Goal: Information Seeking & Learning: Learn about a topic

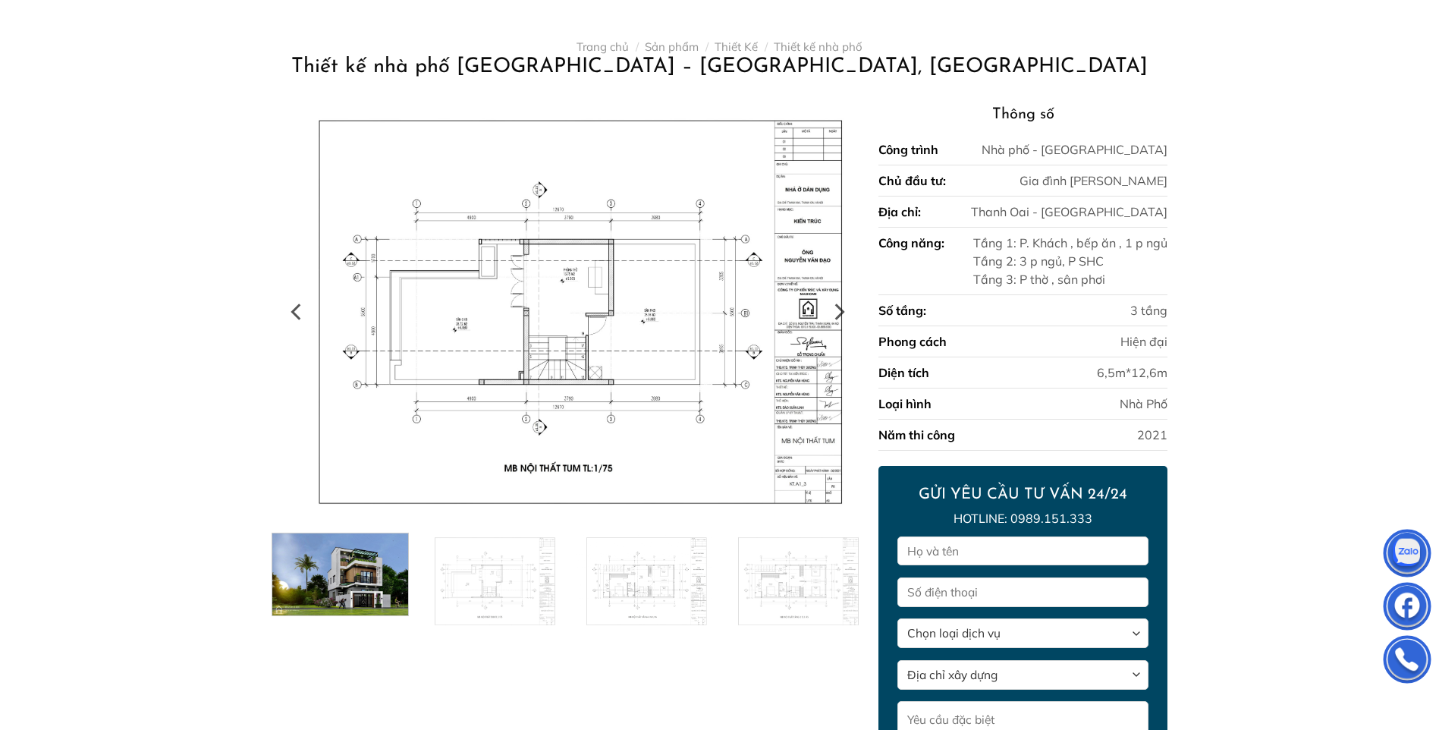
scroll to position [303, 0]
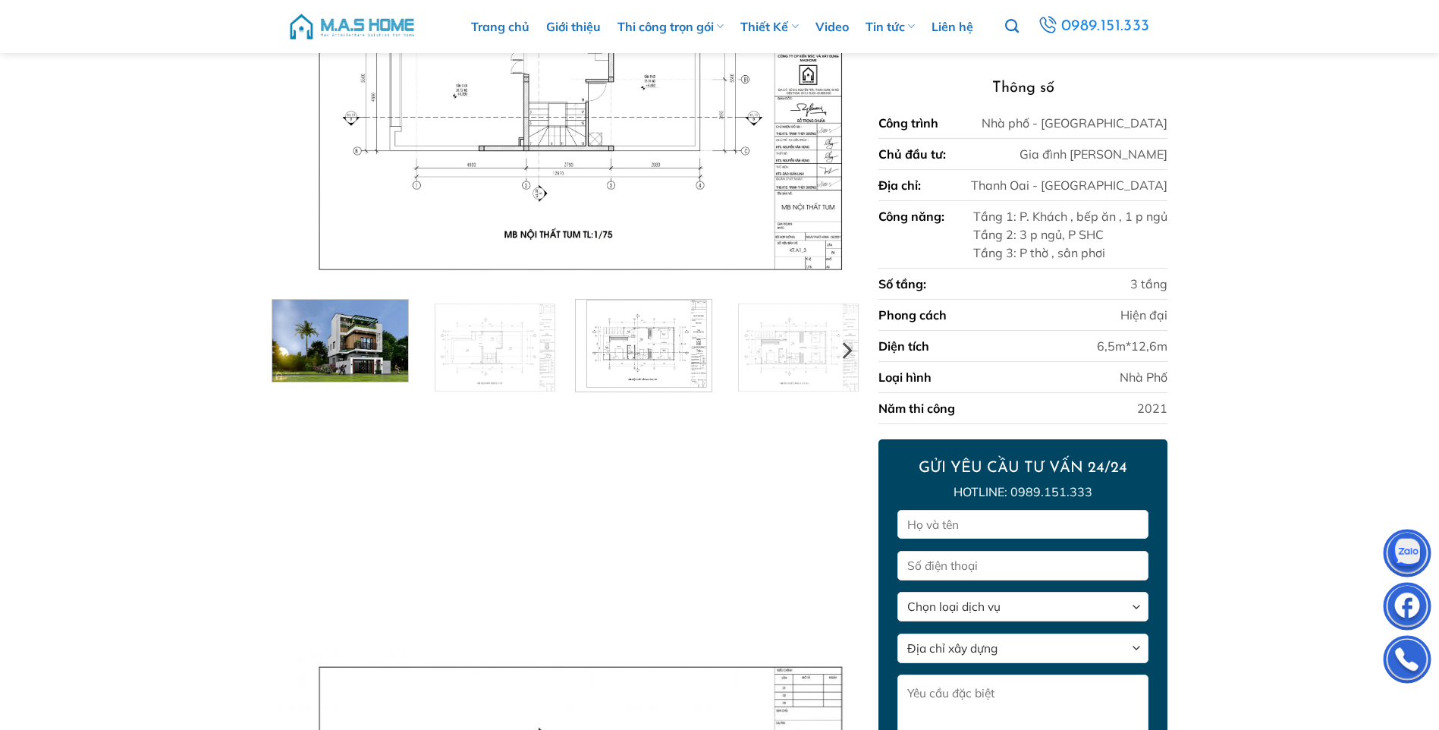
click at [624, 351] on img at bounding box center [644, 344] width 136 height 96
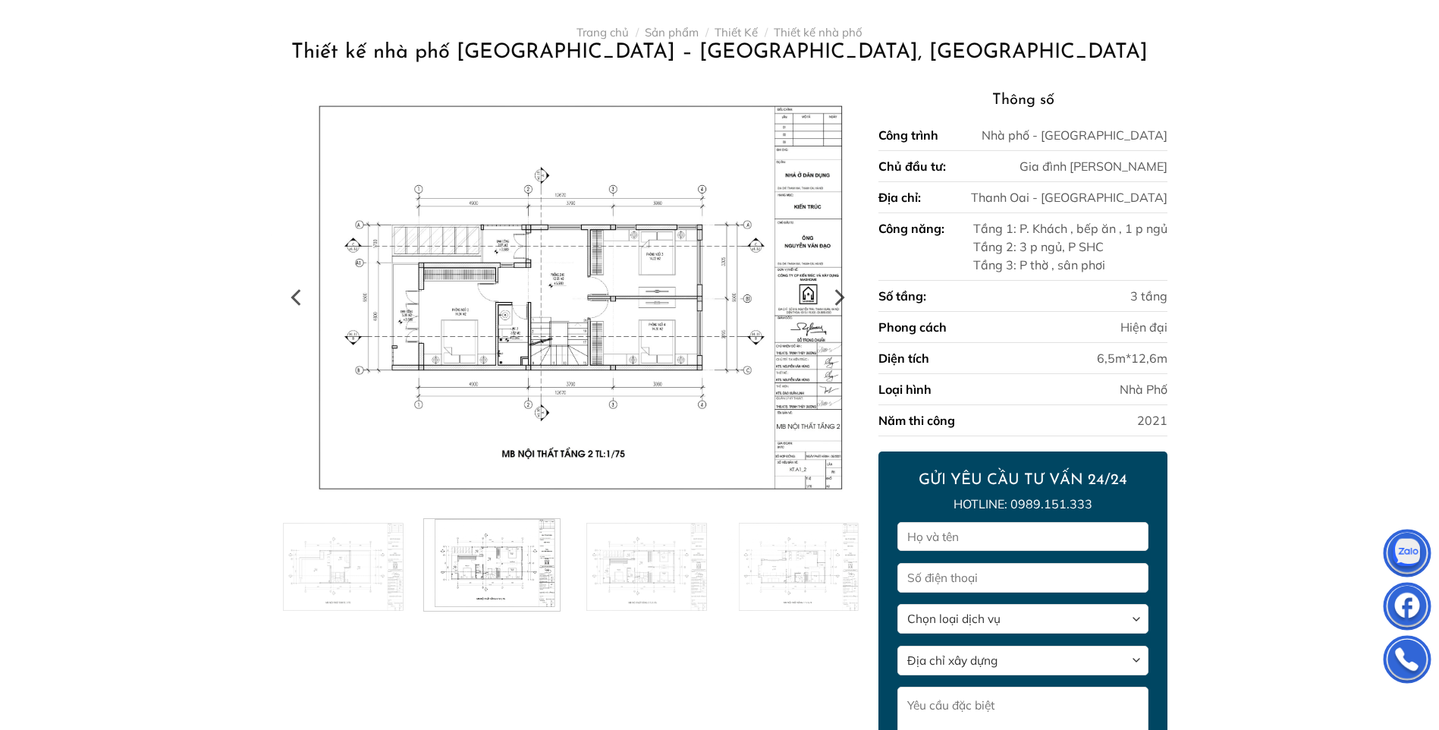
scroll to position [228, 0]
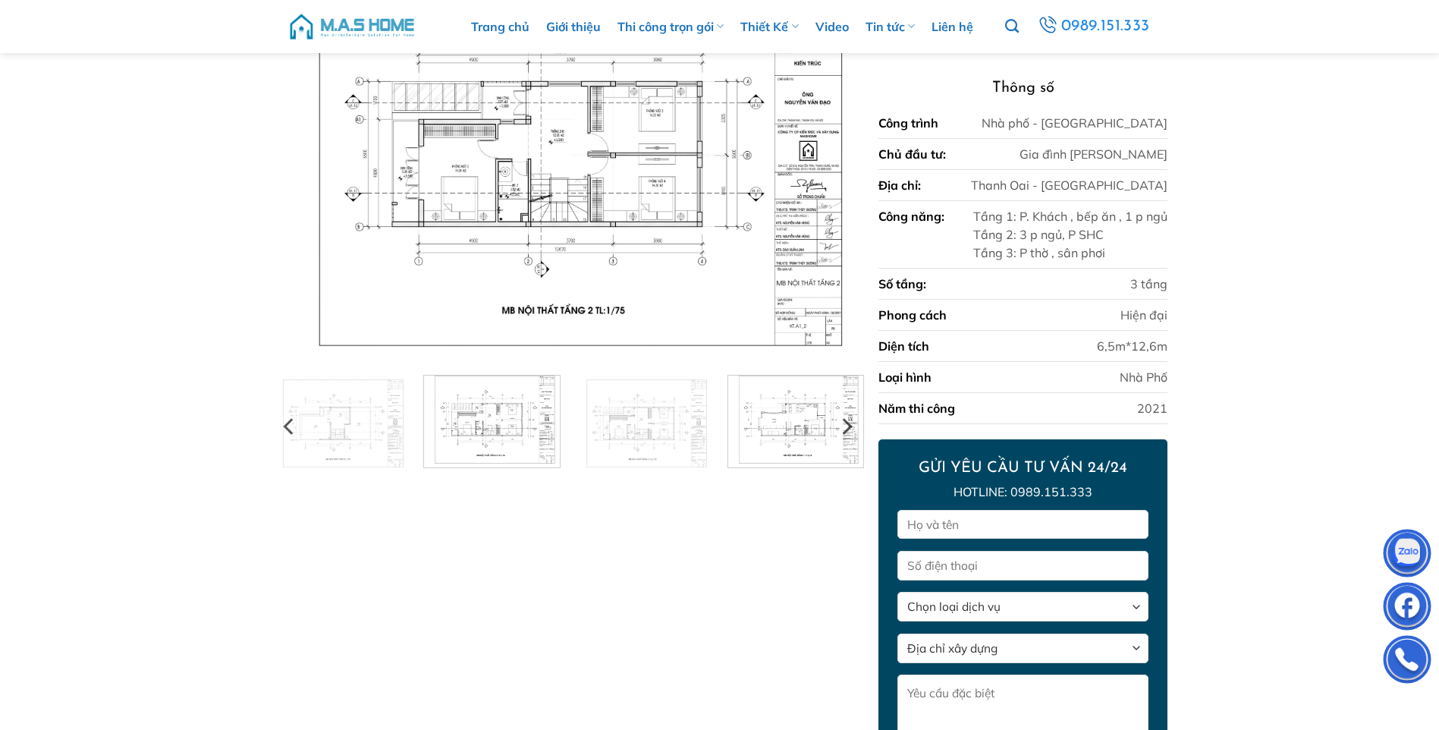
click at [768, 433] on img at bounding box center [795, 420] width 136 height 96
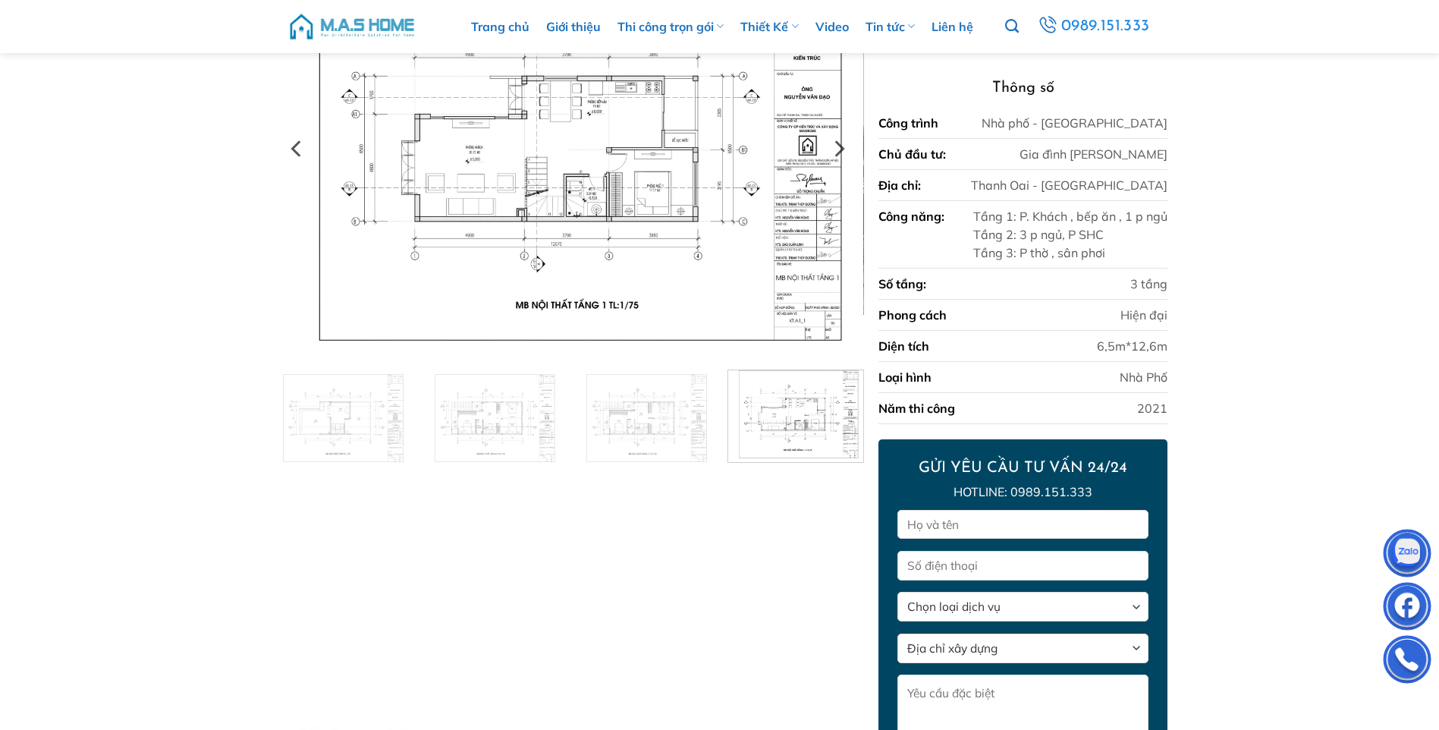
scroll to position [303, 0]
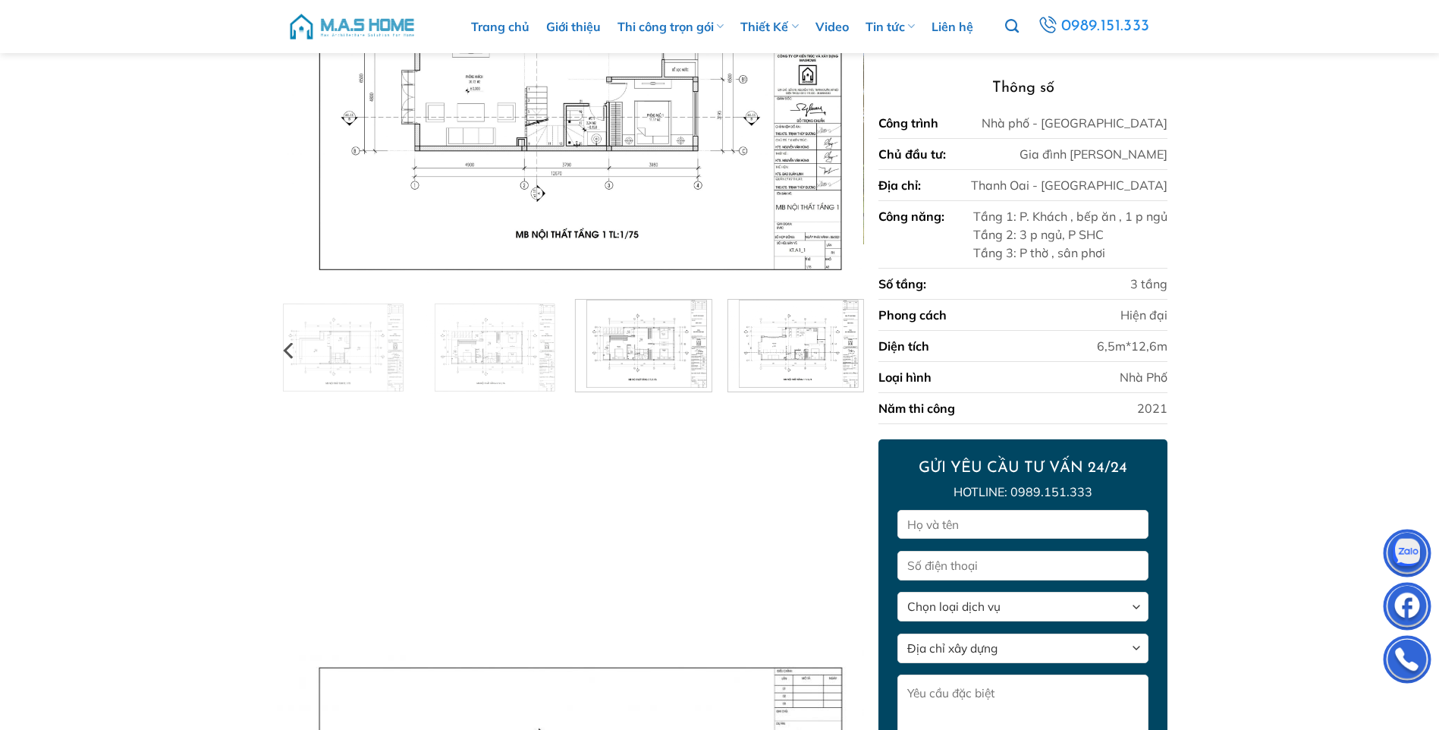
click at [651, 350] on img at bounding box center [644, 344] width 136 height 96
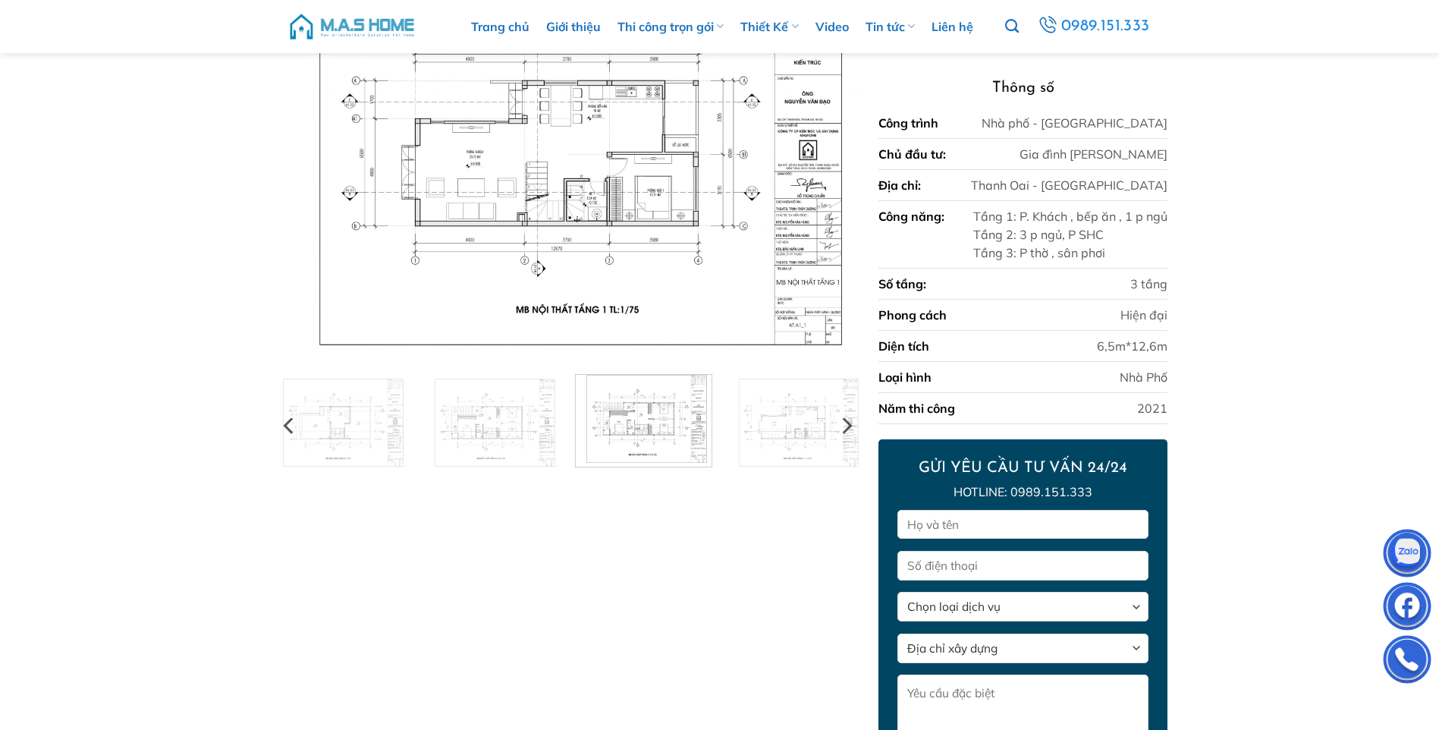
scroll to position [228, 0]
click at [494, 421] on img at bounding box center [492, 420] width 136 height 96
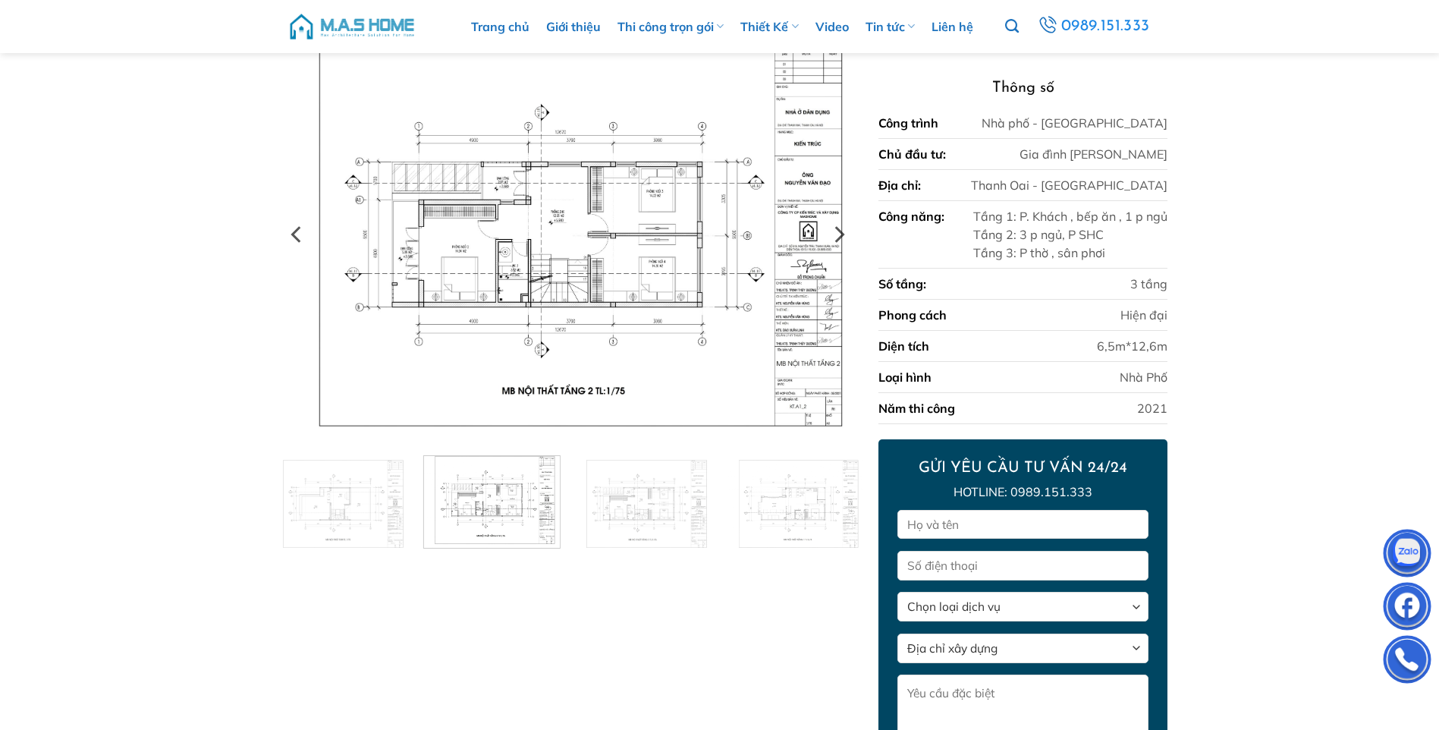
scroll to position [76, 0]
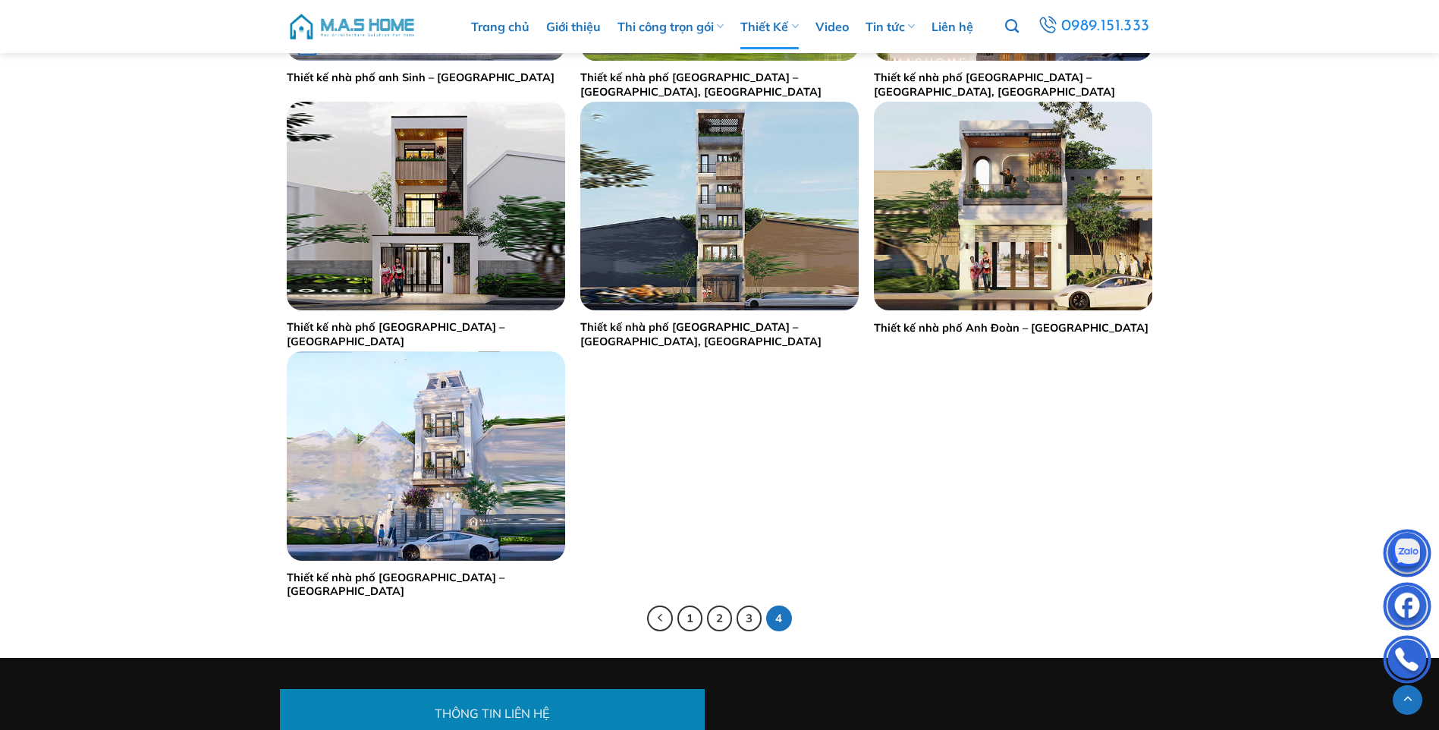
scroll to position [1745, 0]
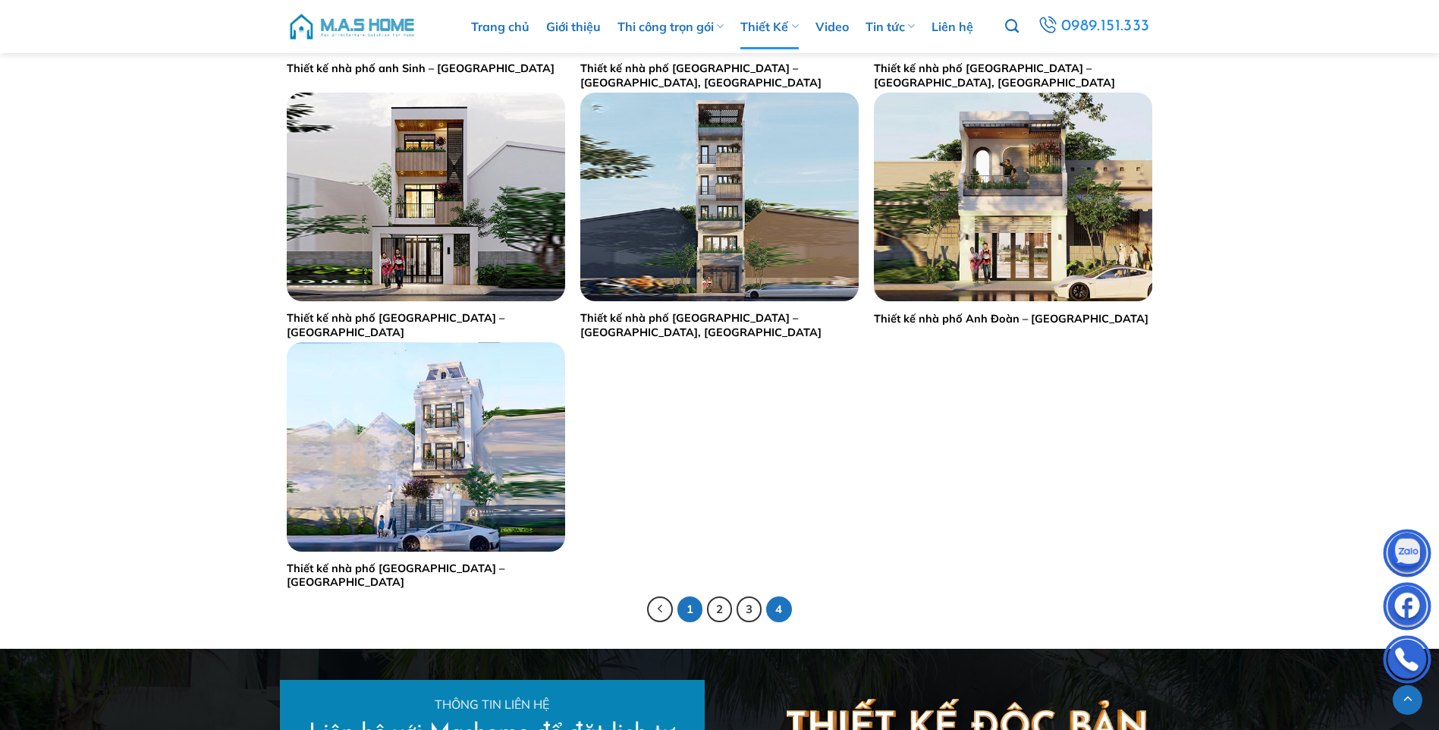
click at [694, 610] on link "1" at bounding box center [690, 609] width 26 height 26
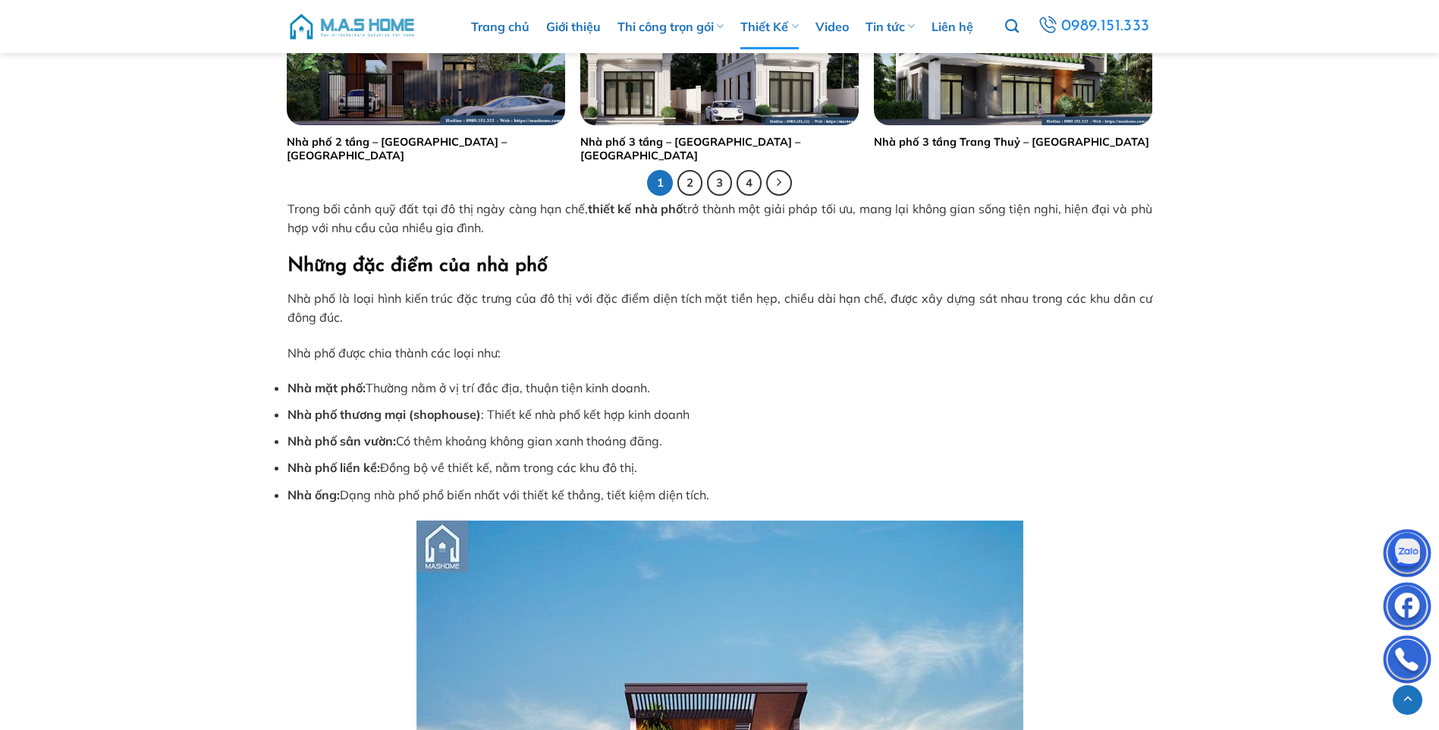
scroll to position [3186, 0]
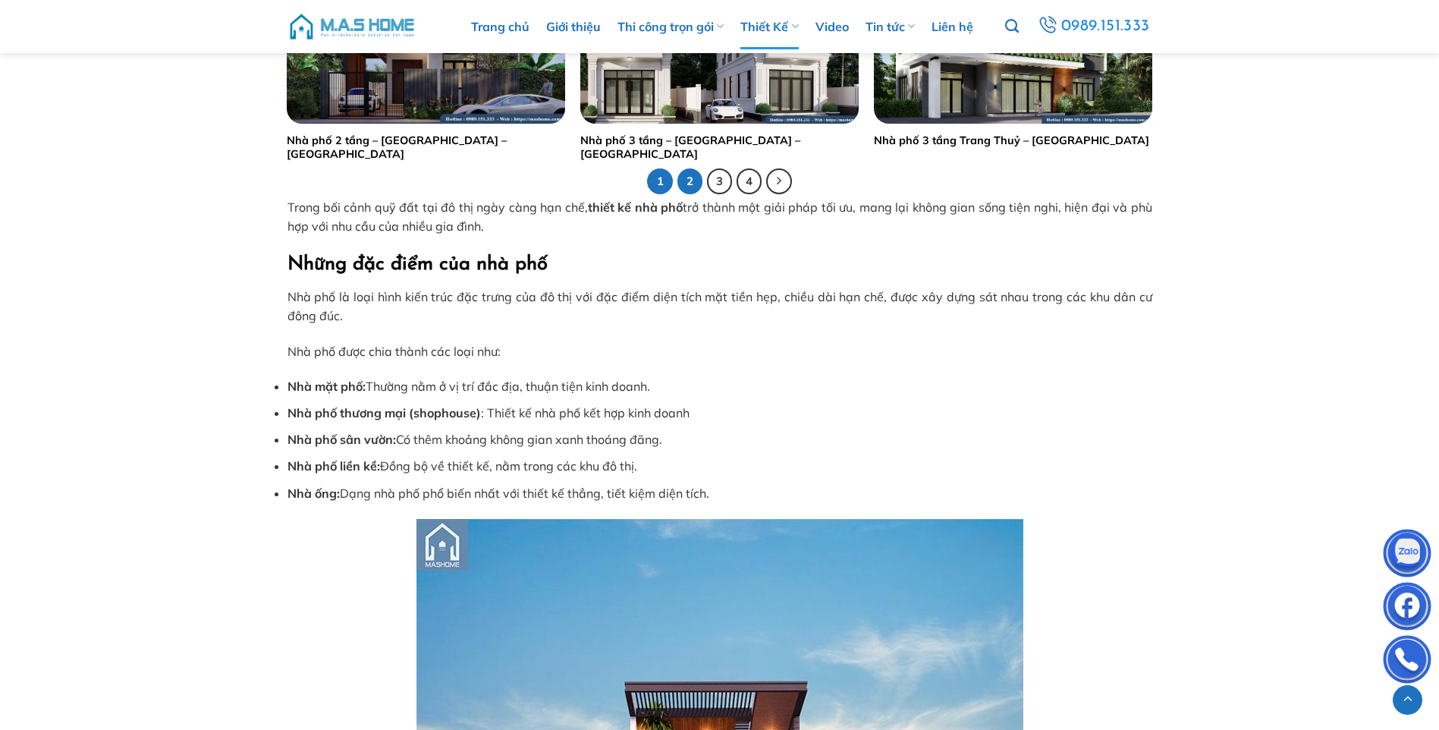
click at [693, 184] on link "2" at bounding box center [690, 181] width 26 height 26
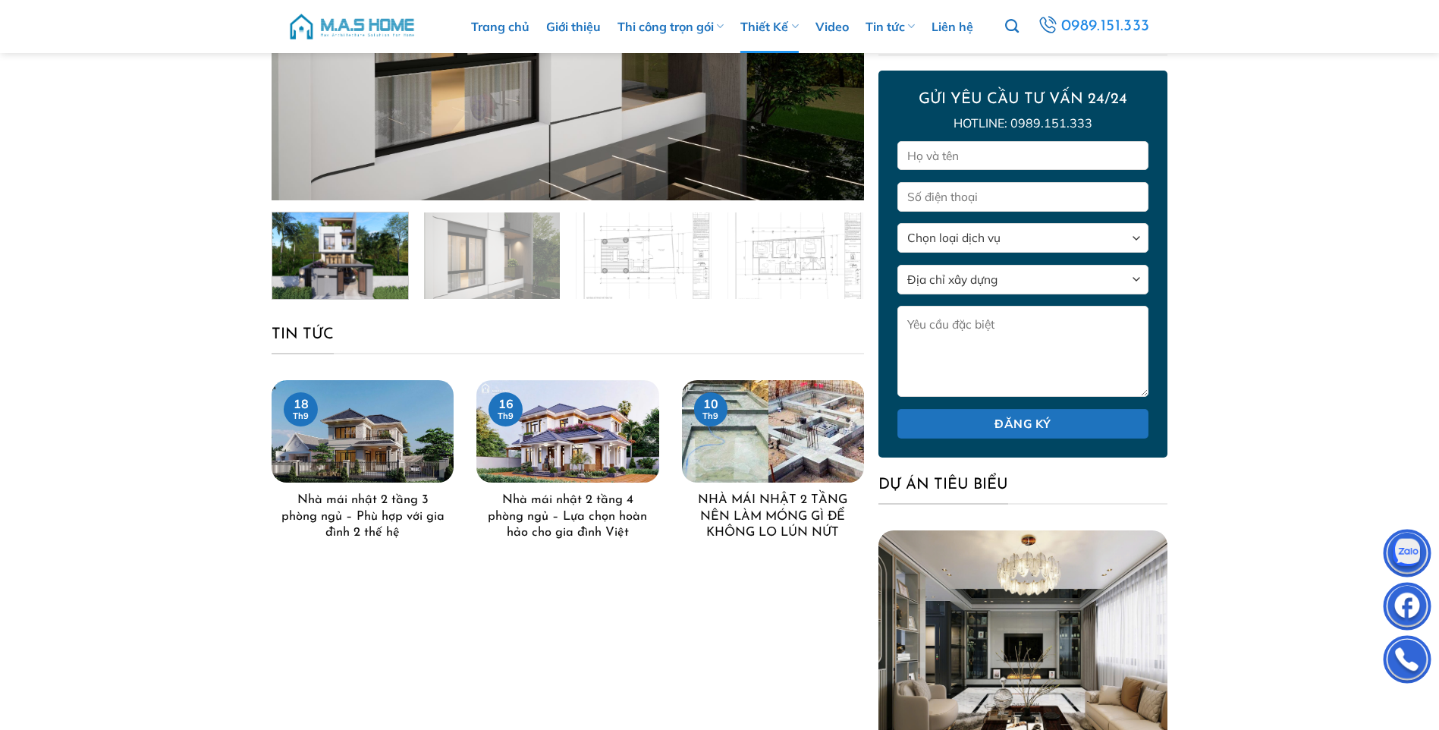
scroll to position [228, 0]
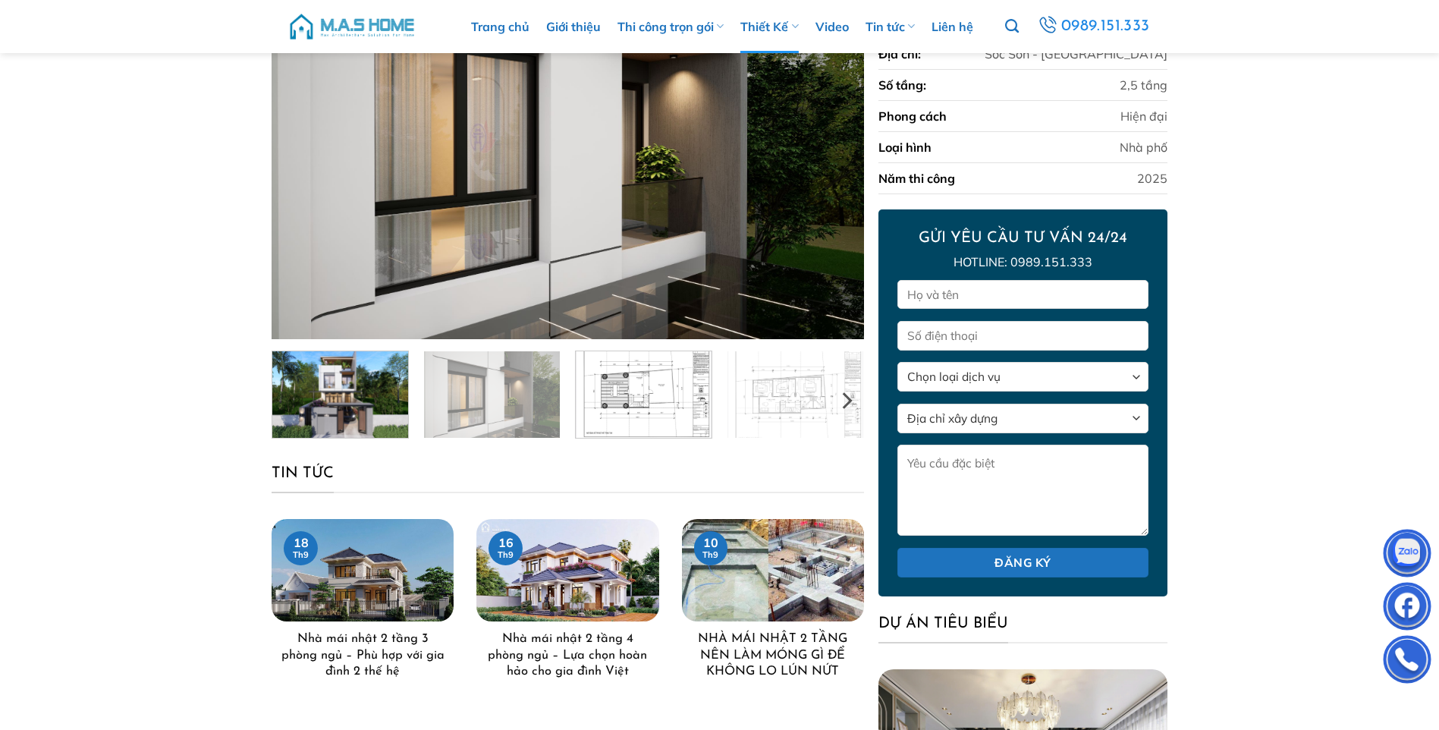
click at [655, 362] on img at bounding box center [644, 392] width 136 height 90
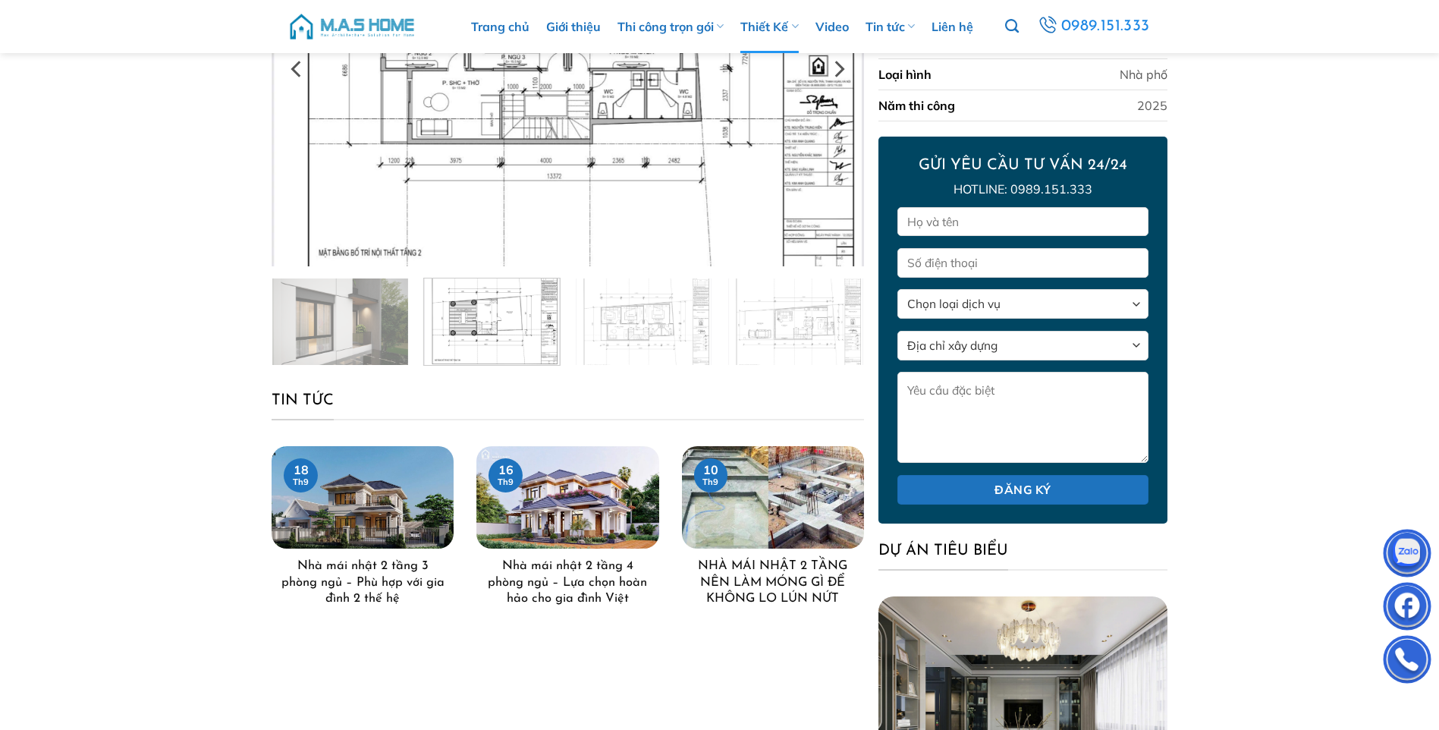
scroll to position [303, 0]
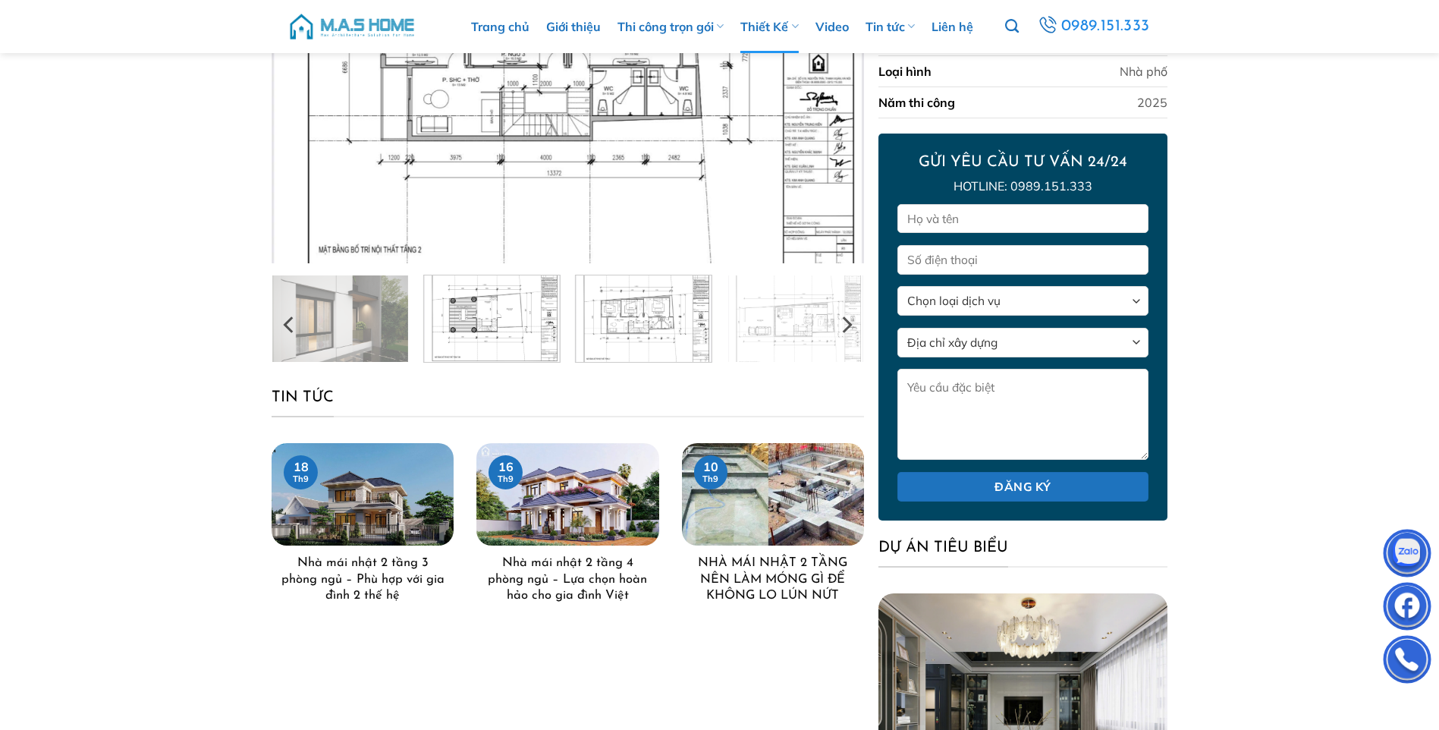
click at [628, 320] on img at bounding box center [644, 317] width 136 height 90
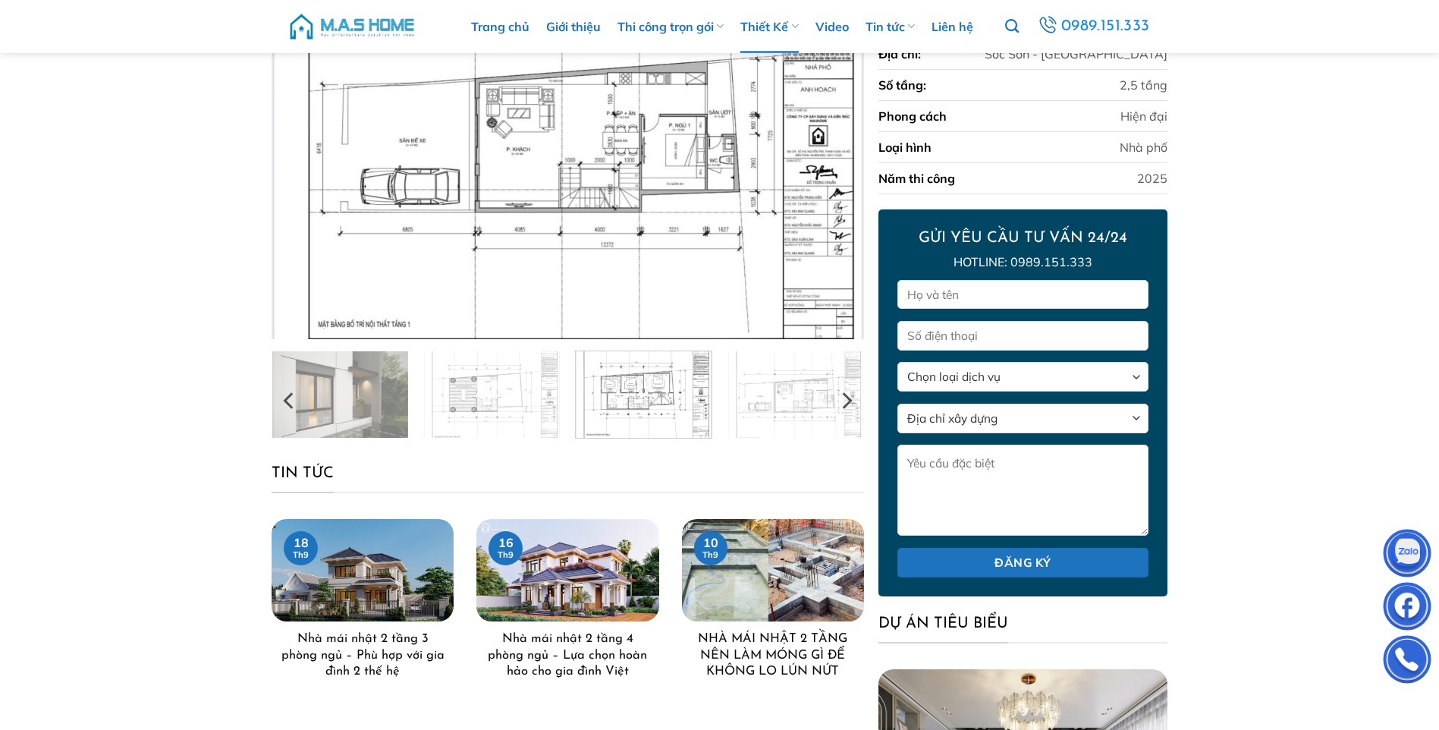
scroll to position [152, 0]
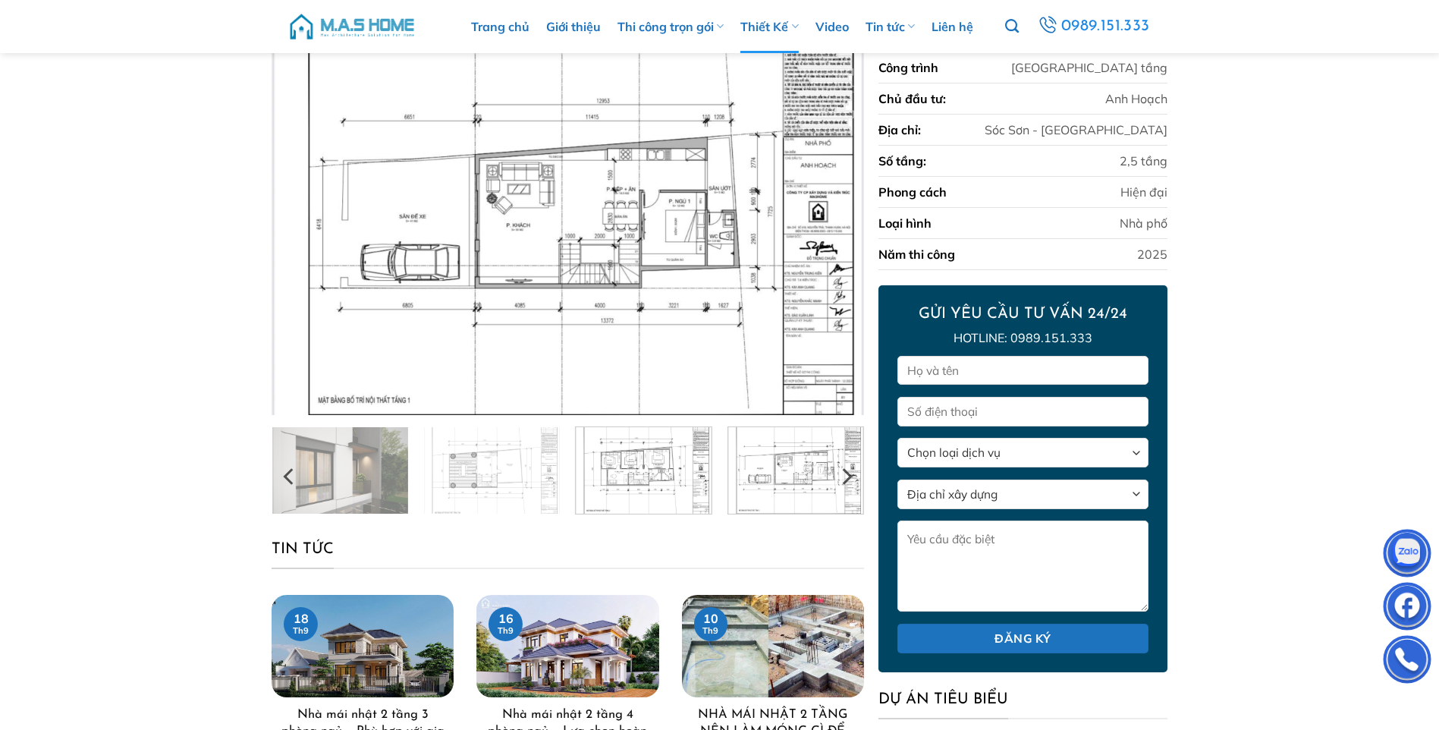
click at [790, 470] on img at bounding box center [795, 468] width 136 height 90
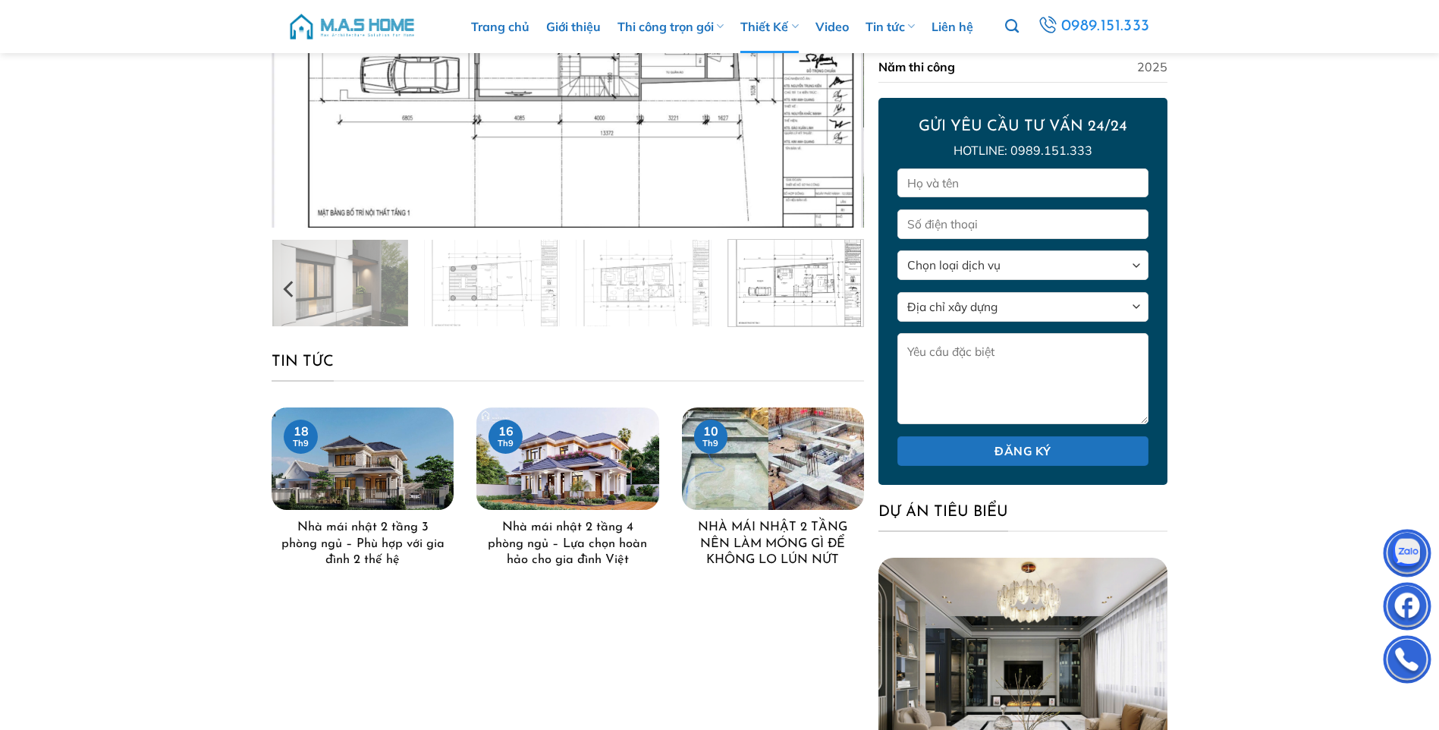
scroll to position [379, 0]
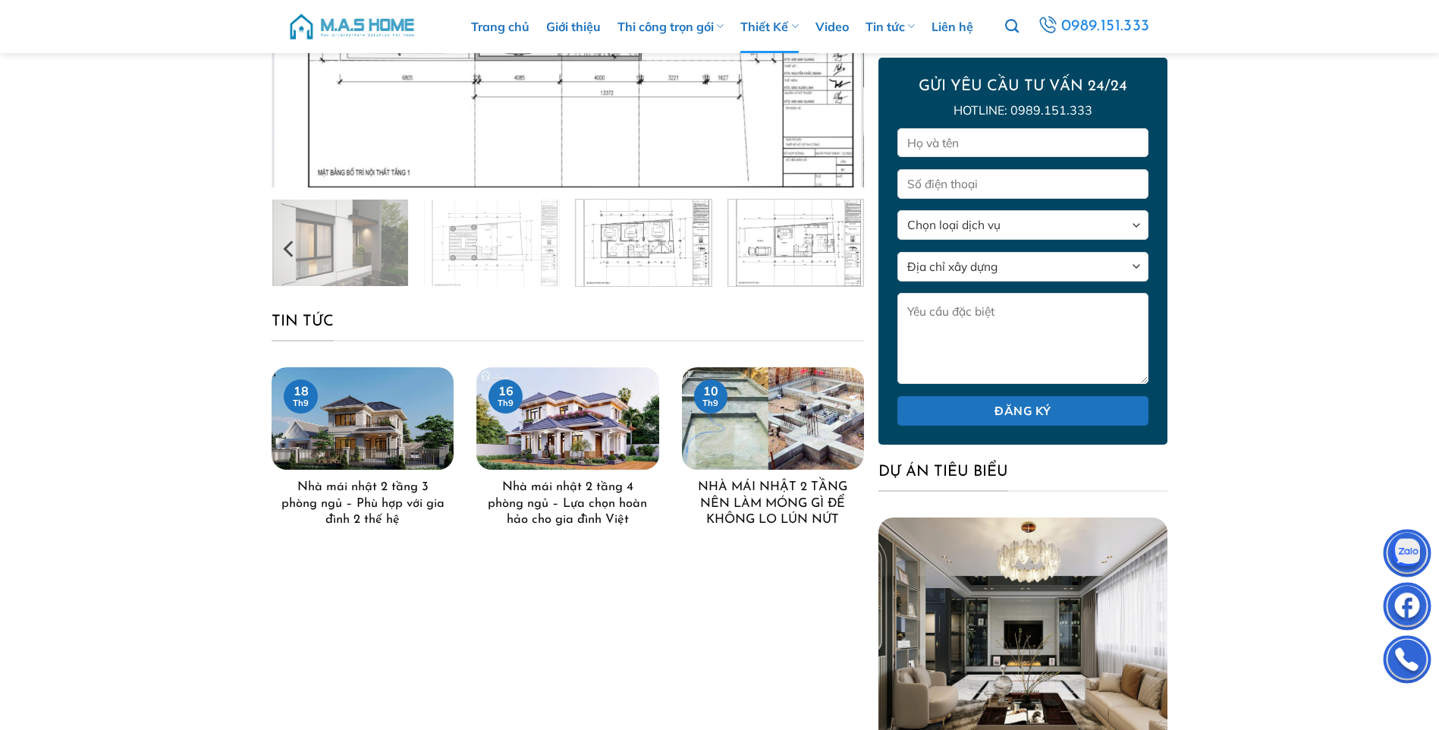
click at [681, 237] on img at bounding box center [644, 241] width 136 height 90
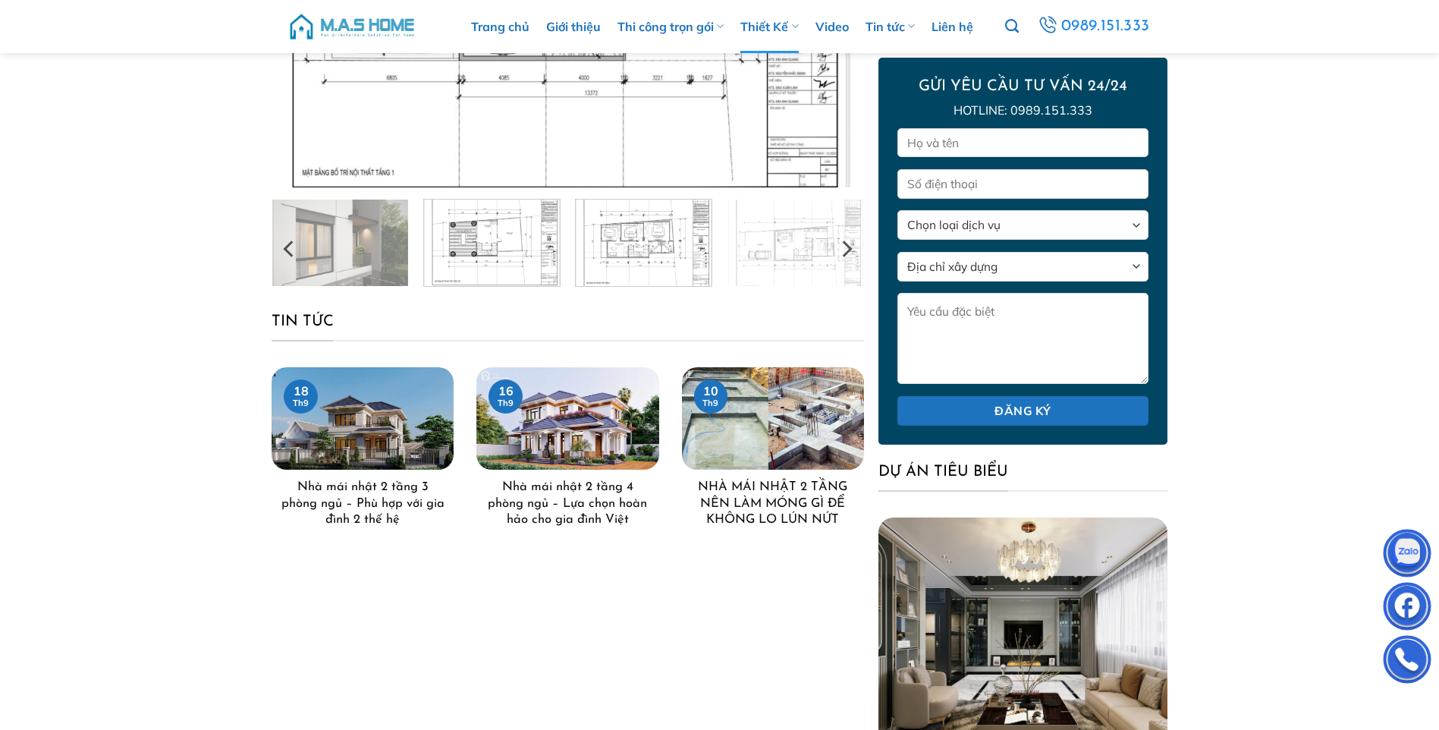
click at [539, 238] on img at bounding box center [492, 241] width 136 height 90
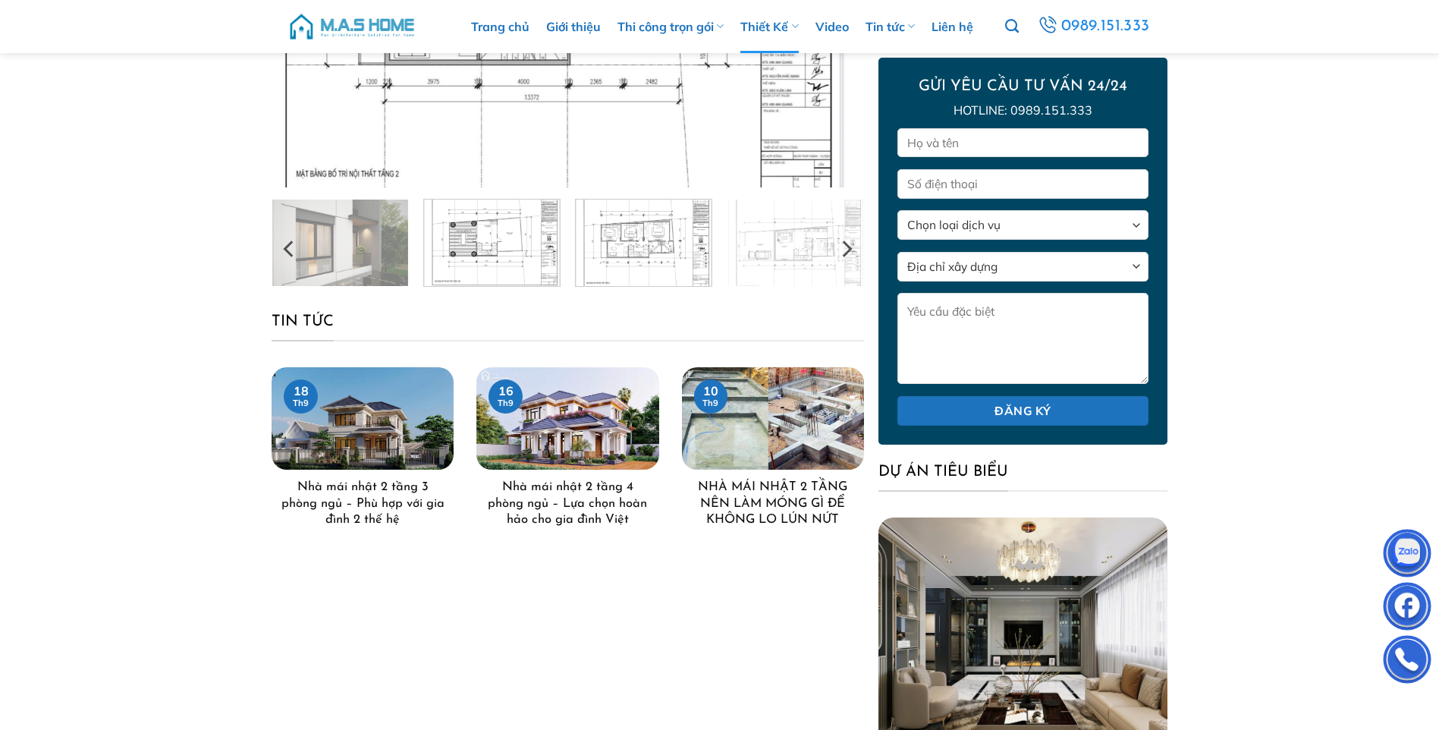
click at [609, 262] on img at bounding box center [644, 241] width 136 height 90
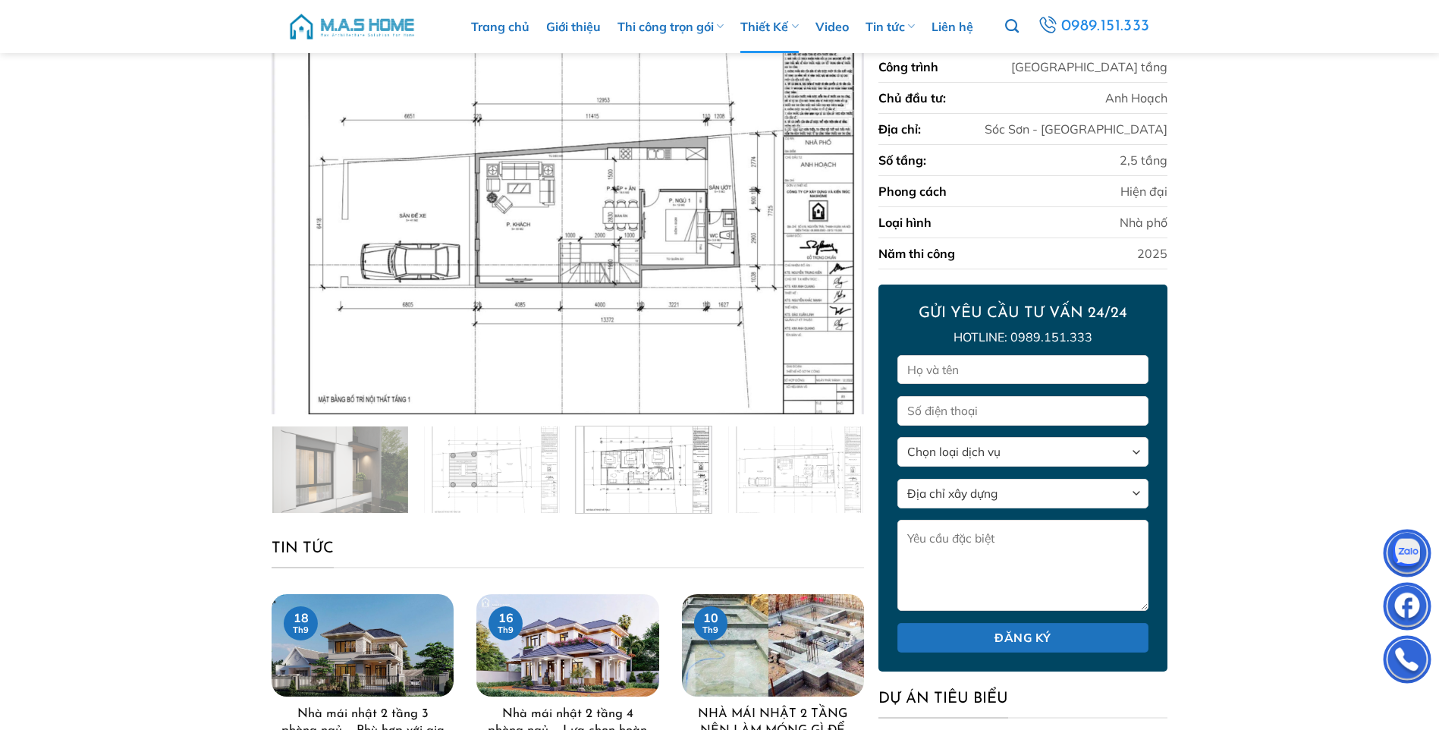
scroll to position [152, 0]
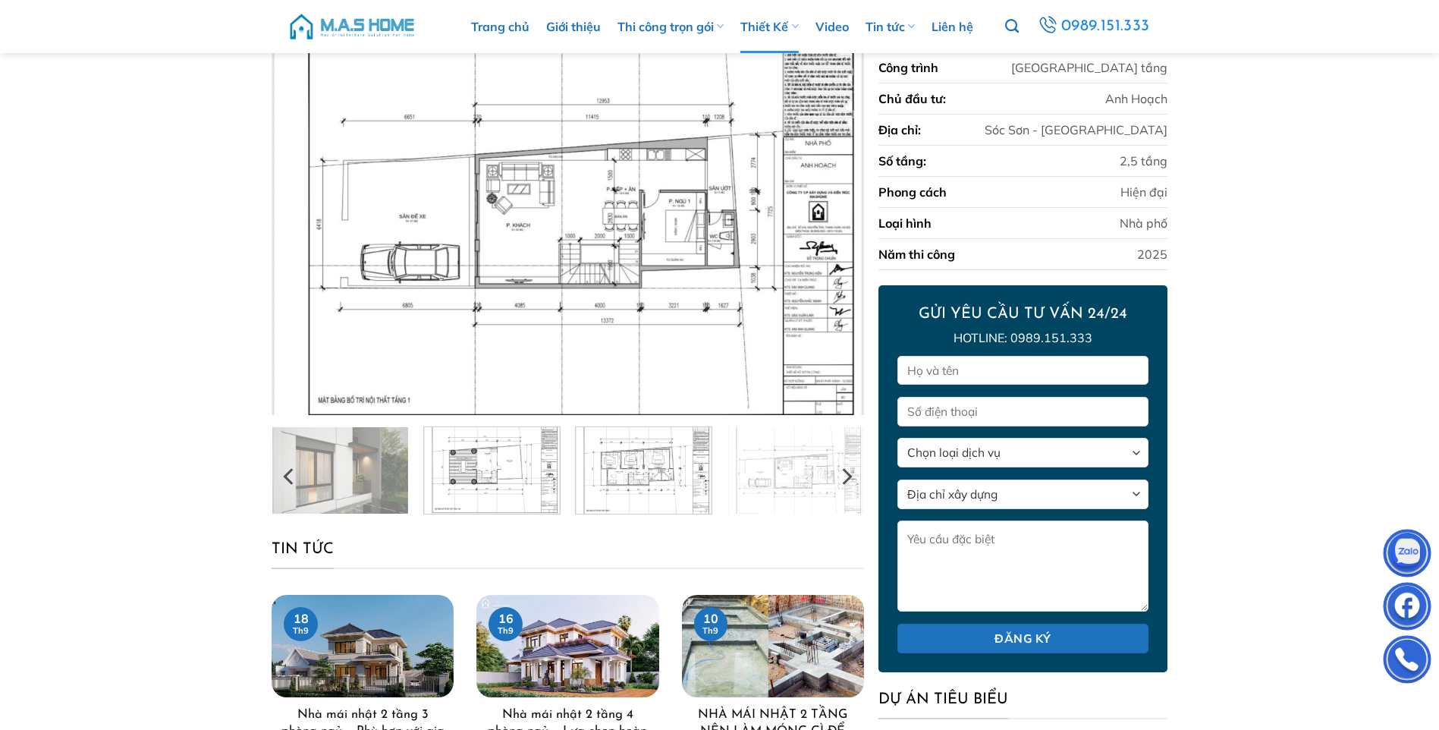
click at [504, 462] on img at bounding box center [492, 468] width 136 height 90
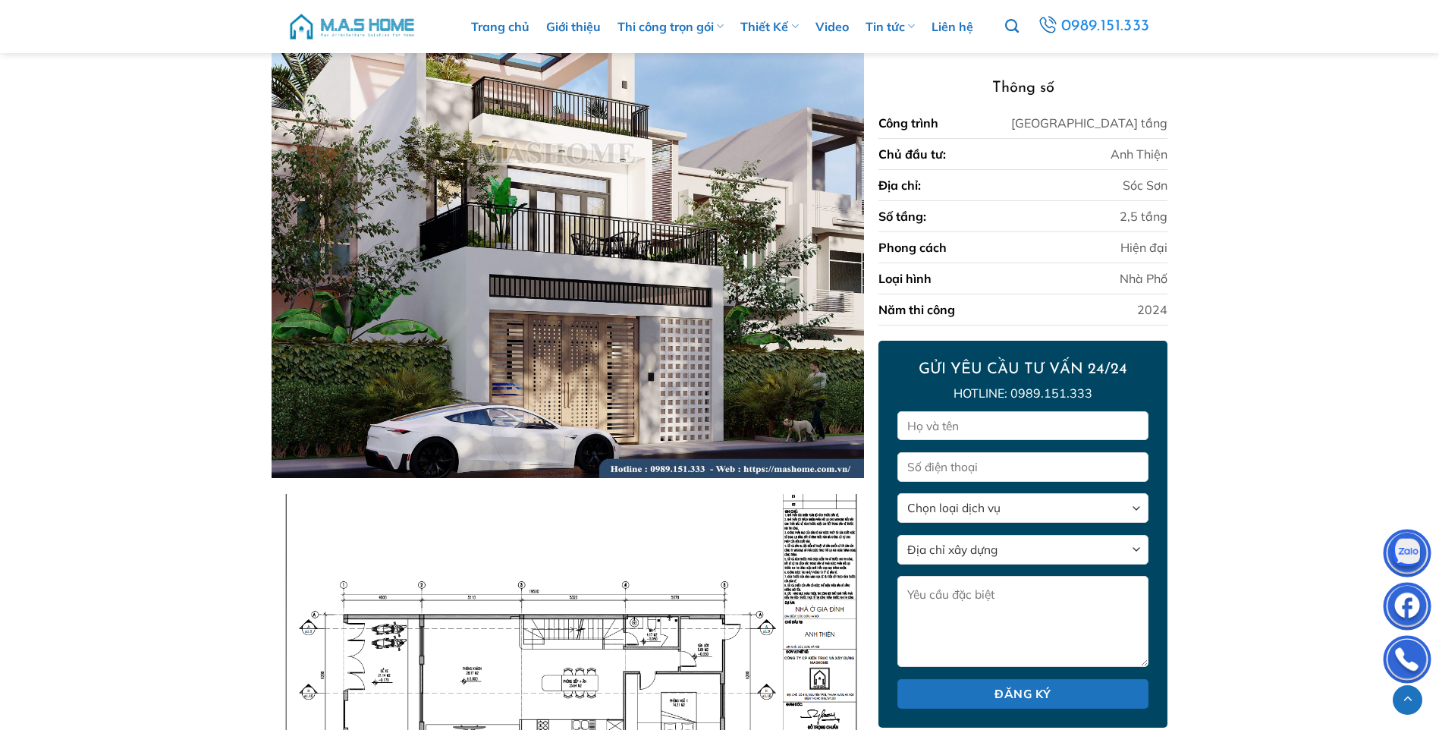
scroll to position [2962, 0]
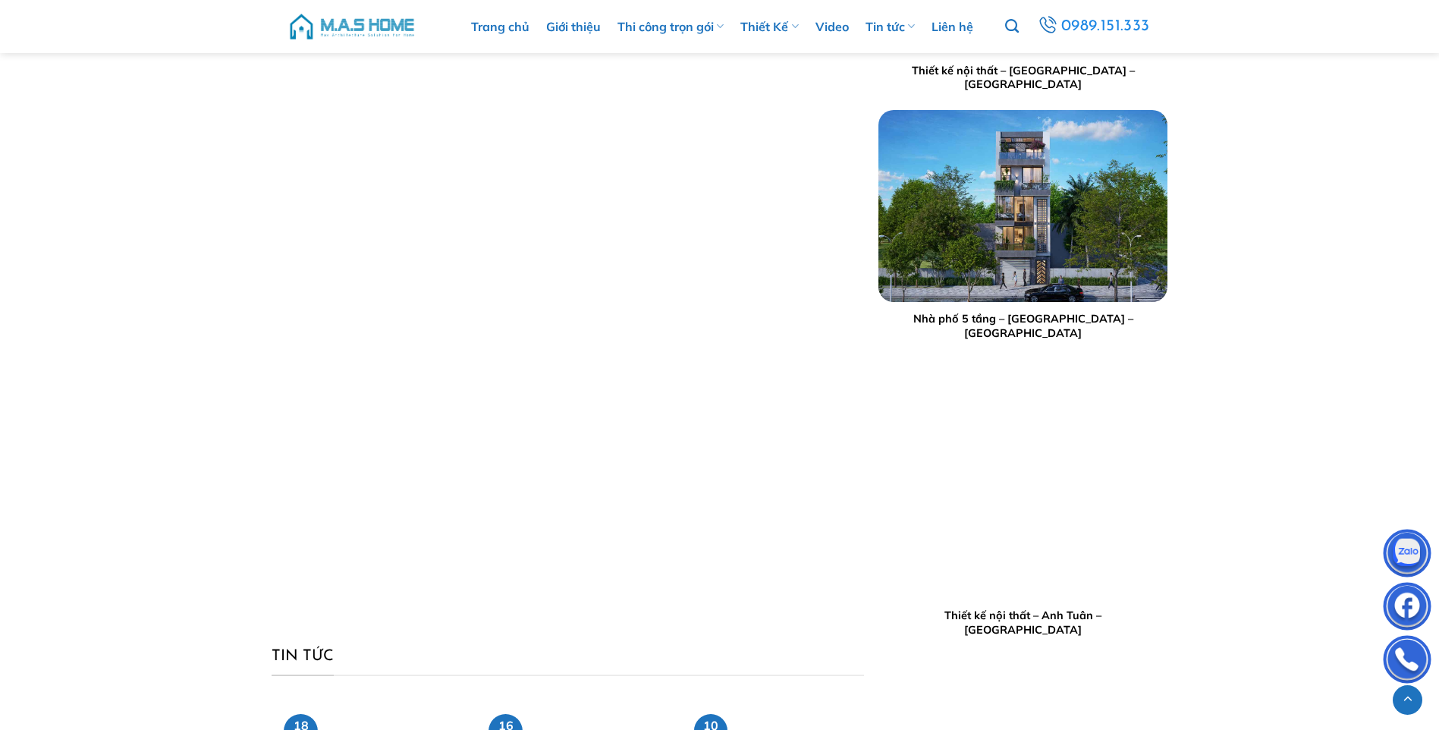
scroll to position [3652, 0]
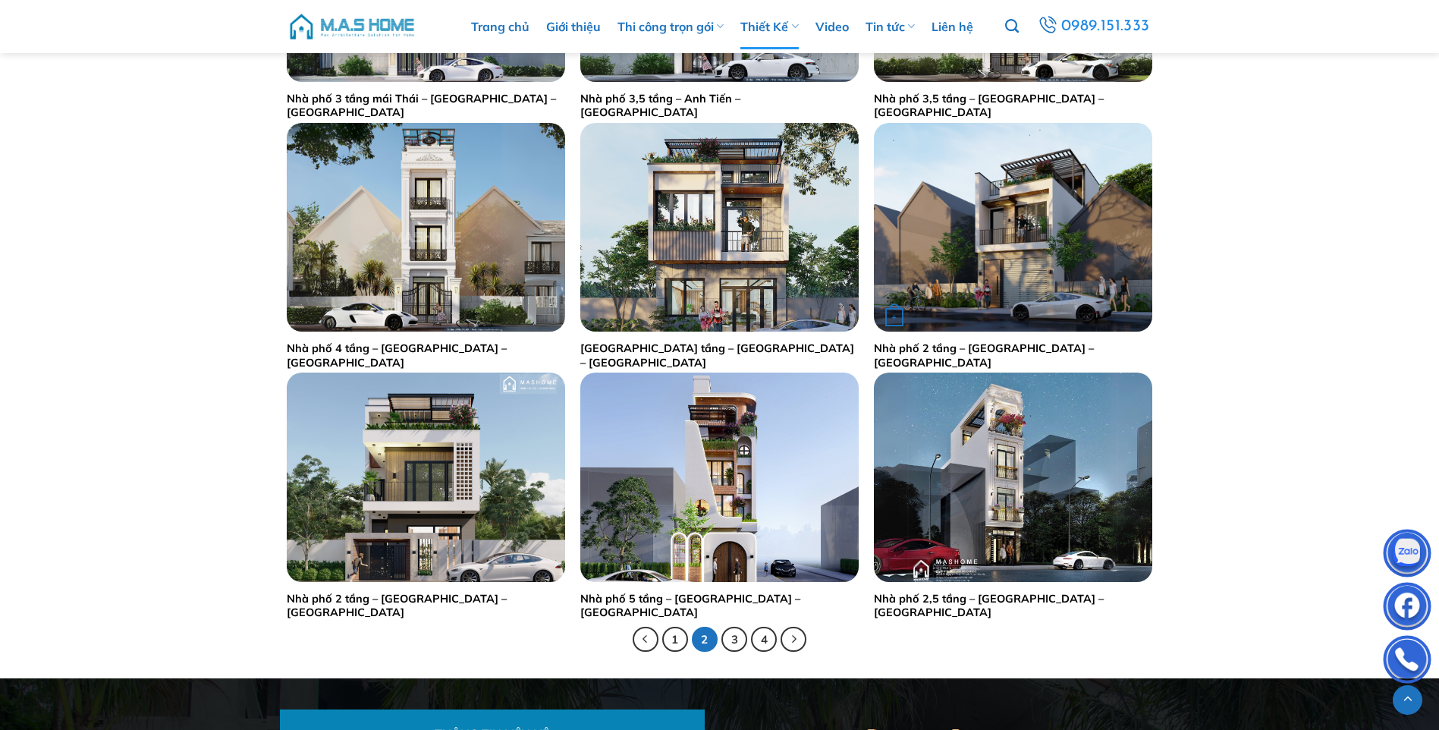
scroll to position [2731, 0]
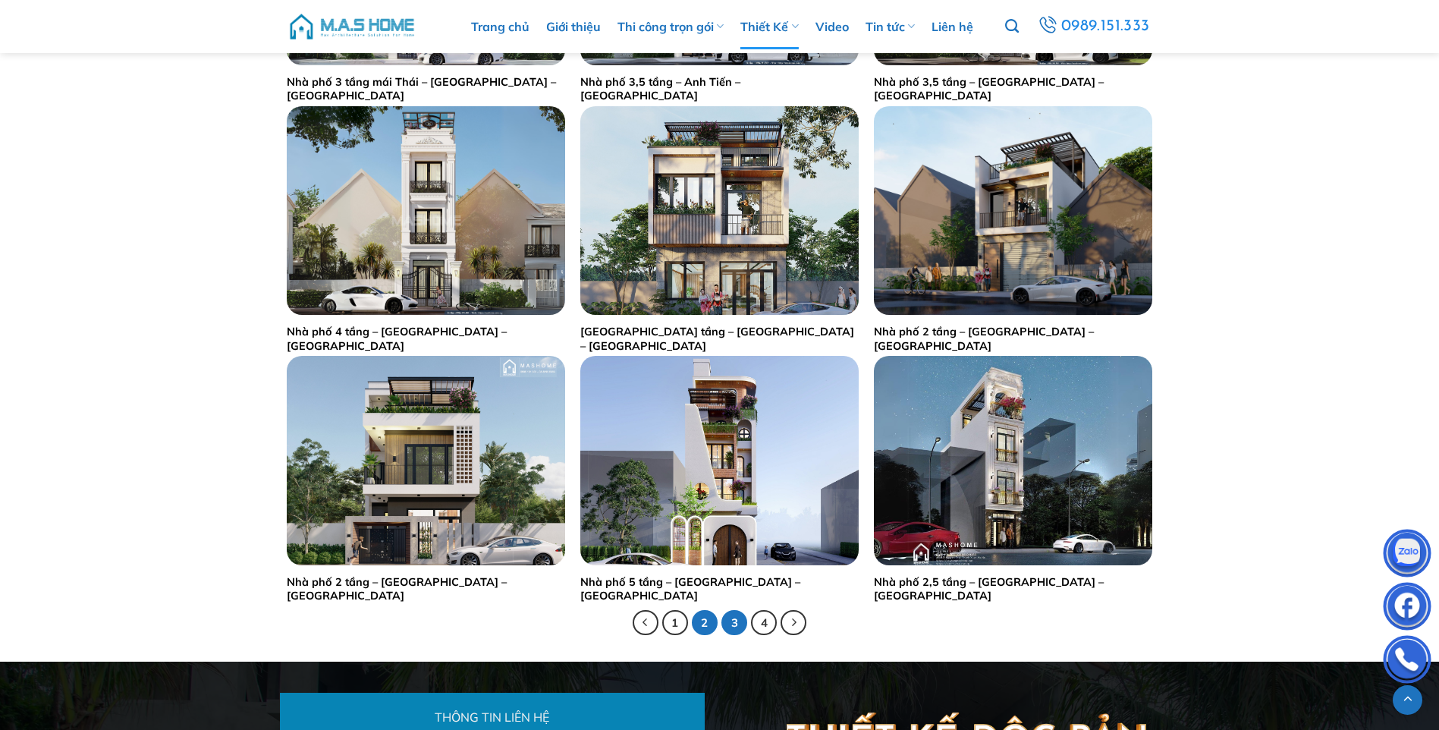
click at [735, 624] on link "3" at bounding box center [734, 623] width 26 height 26
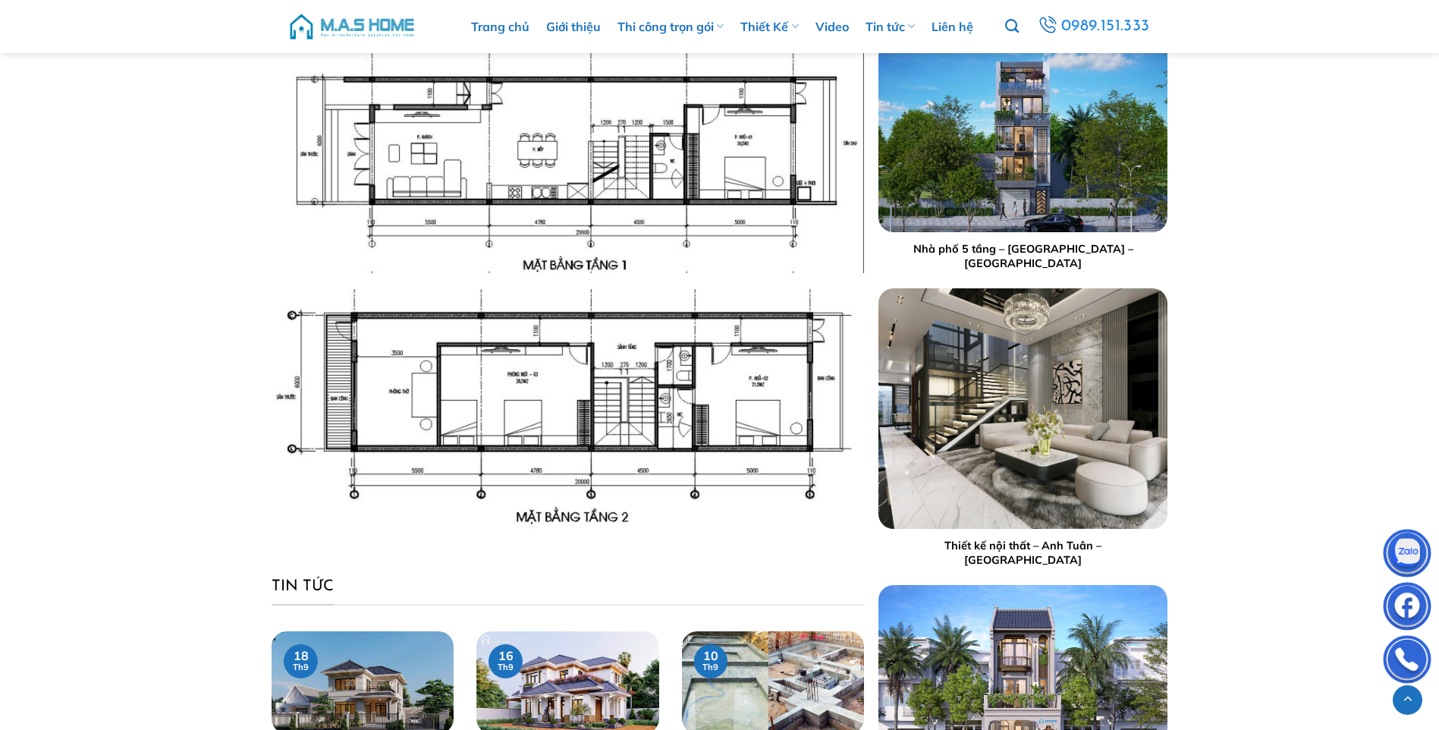
scroll to position [2524, 0]
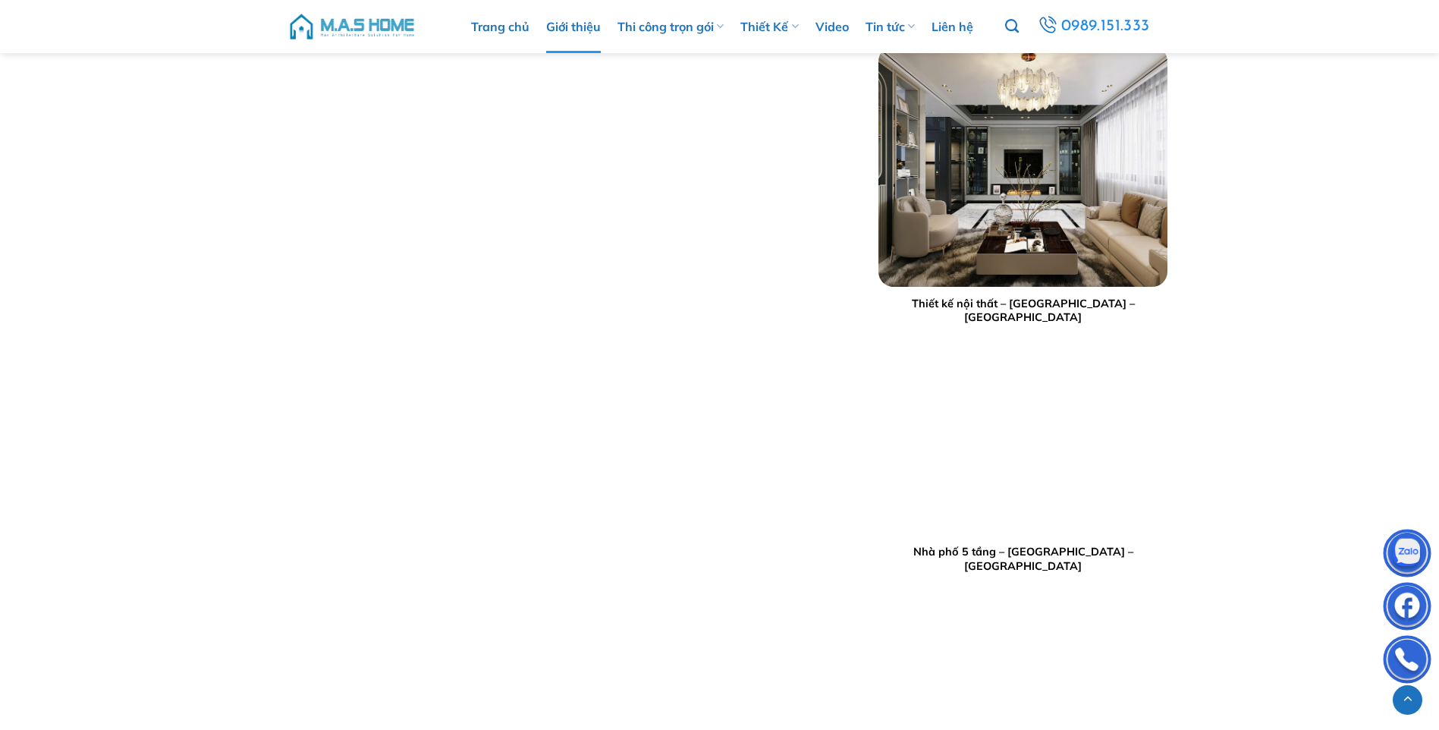
scroll to position [3288, 0]
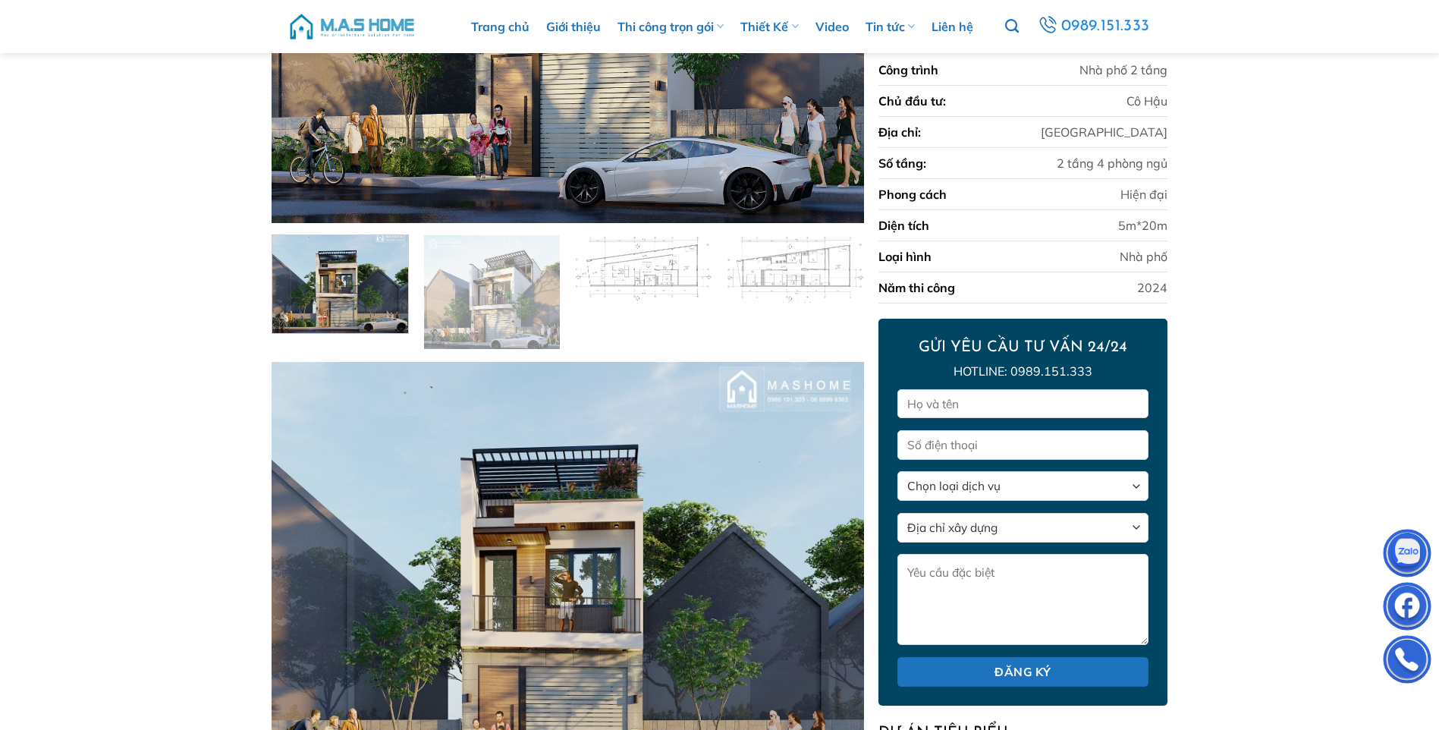
scroll to position [740, 0]
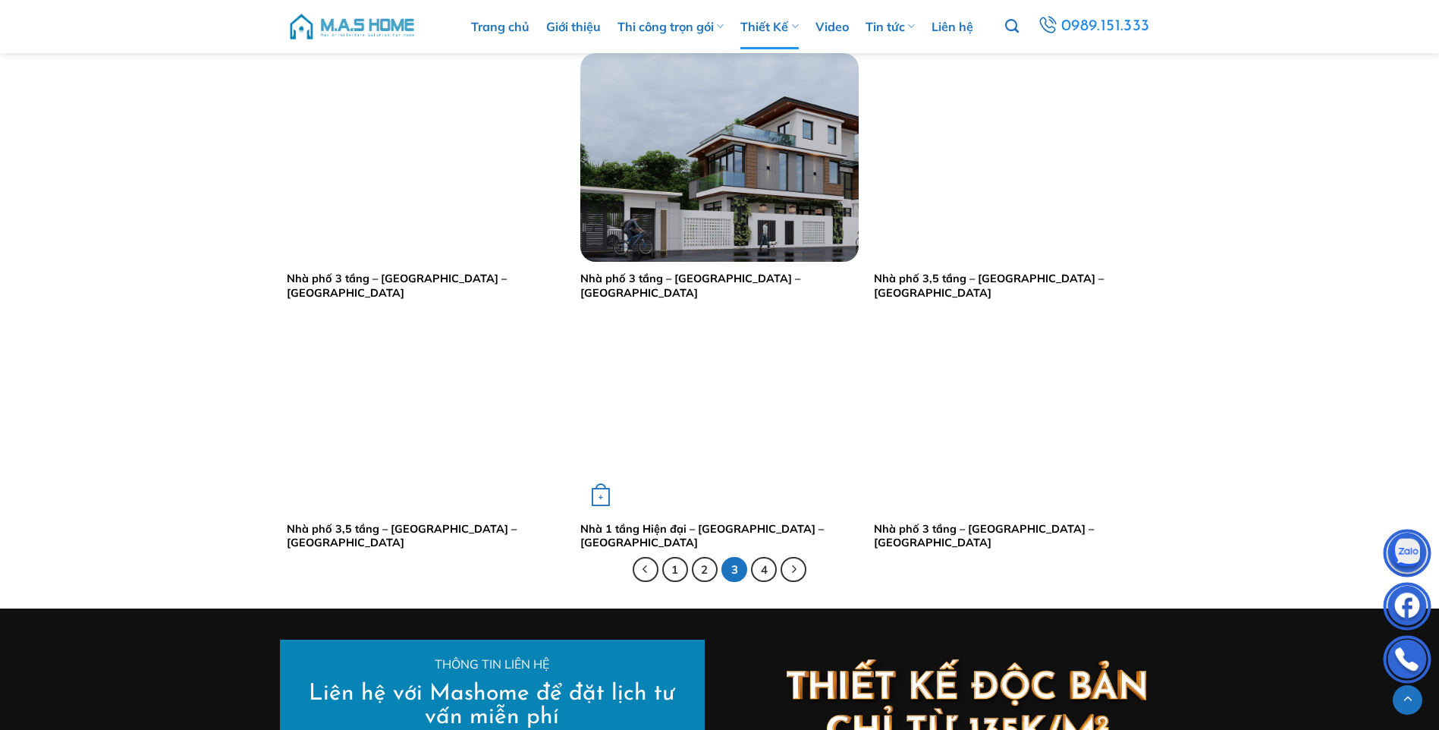
scroll to position [2807, 0]
